Goal: Information Seeking & Learning: Learn about a topic

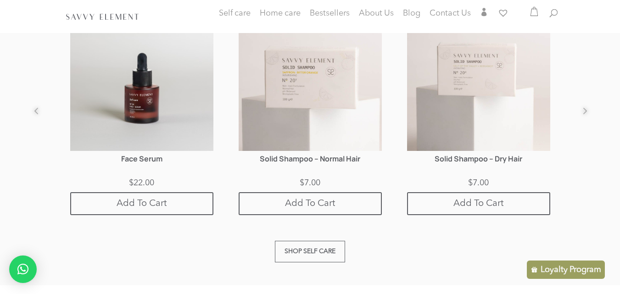
scroll to position [614, 0]
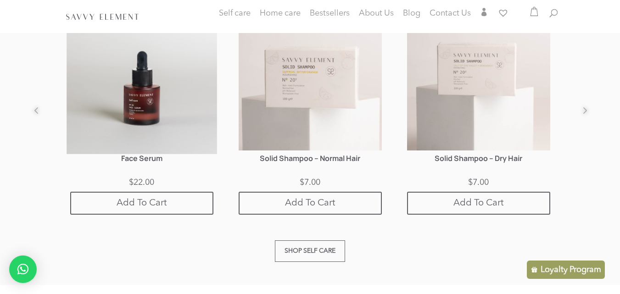
click at [147, 80] on img at bounding box center [142, 79] width 151 height 151
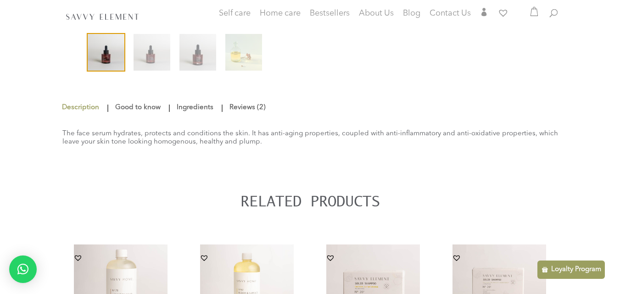
scroll to position [230, 0]
click at [190, 108] on link "Ingredients" at bounding box center [195, 107] width 41 height 17
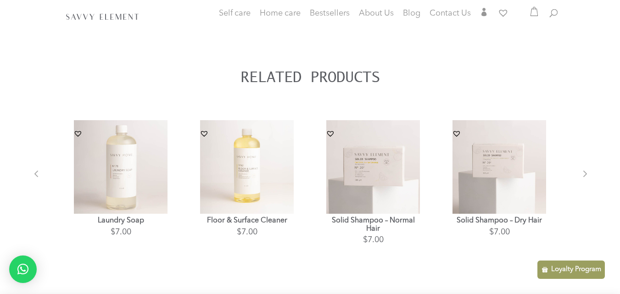
scroll to position [388, 0]
click at [165, 163] on img at bounding box center [121, 166] width 98 height 98
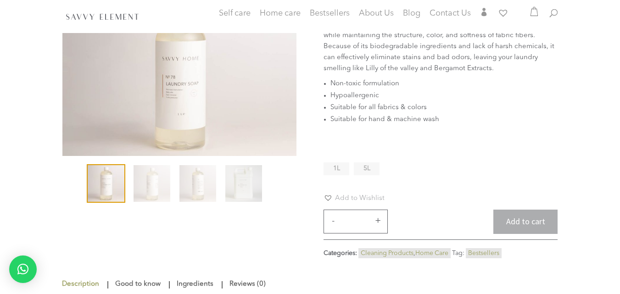
scroll to position [107, 0]
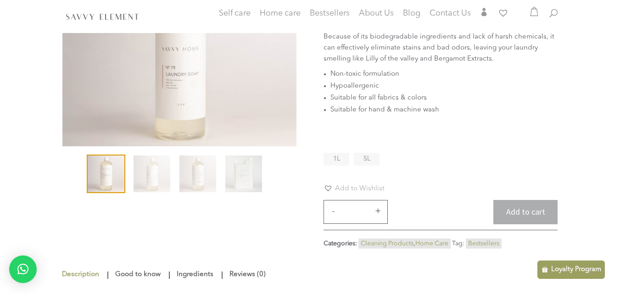
click at [194, 281] on link "Ingredients" at bounding box center [195, 275] width 41 height 17
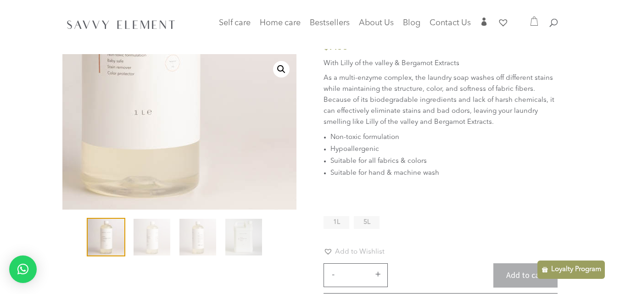
scroll to position [0, 0]
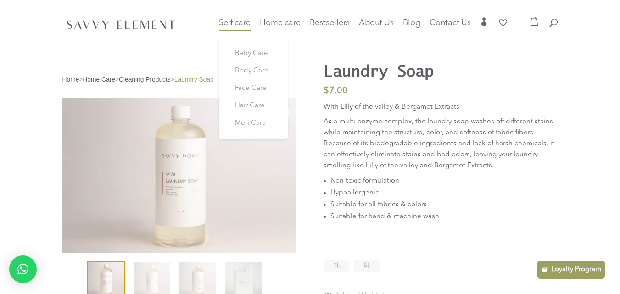
click at [242, 24] on span "Self care" at bounding box center [235, 23] width 32 height 8
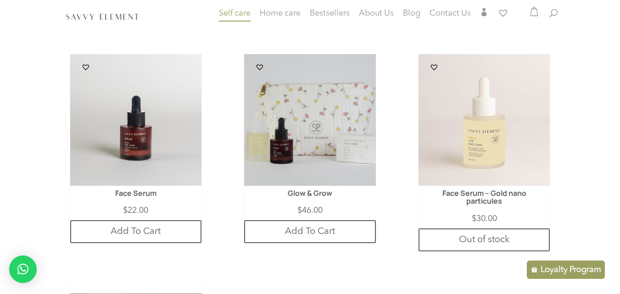
scroll to position [1256, 0]
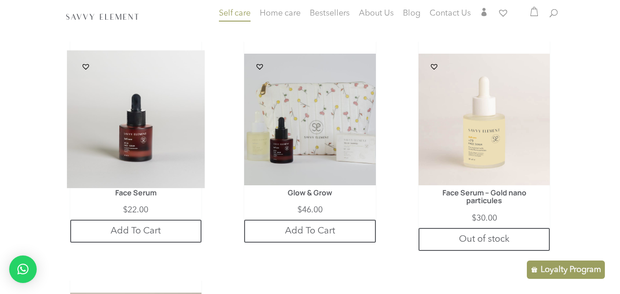
click at [134, 99] on img at bounding box center [136, 120] width 138 height 138
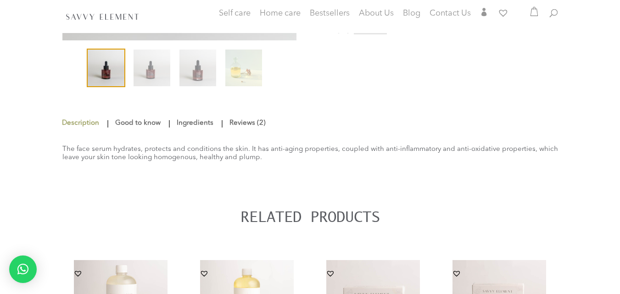
scroll to position [214, 0]
click at [187, 118] on link "Ingredients" at bounding box center [195, 123] width 41 height 17
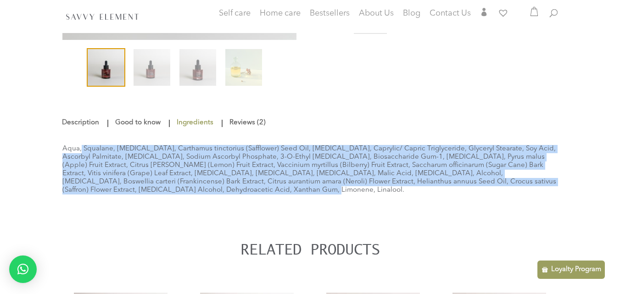
drag, startPoint x: 63, startPoint y: 147, endPoint x: 138, endPoint y: 197, distance: 90.3
click at [138, 197] on div "Aqua, Squalane, Phosphatidylcholine, Carthamus tinctorius (Safflower) Seed Oil,…" at bounding box center [310, 169] width 496 height 77
copy div "Aqua, Squalane, Phosphatidylcholine, Carthamus tinctorius (Safflower) Seed Oil,…"
click at [378, 9] on span "About Us" at bounding box center [376, 13] width 35 height 8
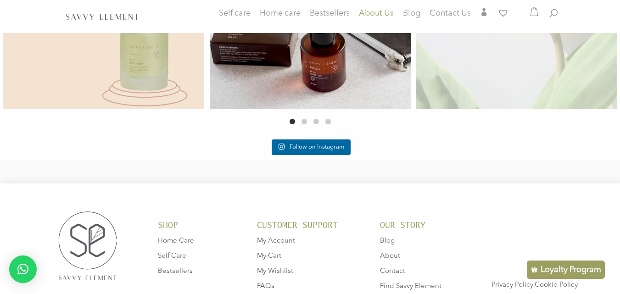
scroll to position [1913, 0]
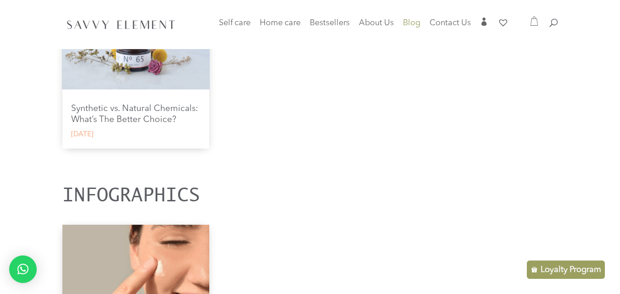
scroll to position [670, 0]
click at [180, 110] on link "Synthetic vs. Natural Chemicals: What’s The Better Choice?" at bounding box center [134, 114] width 127 height 20
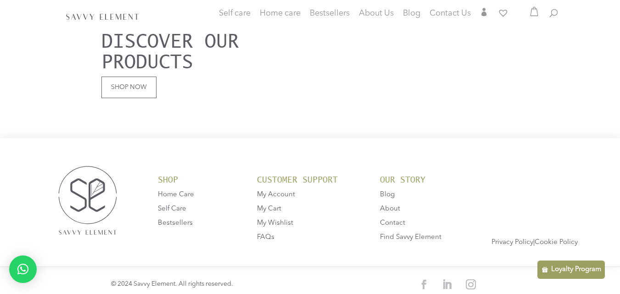
scroll to position [1970, 0]
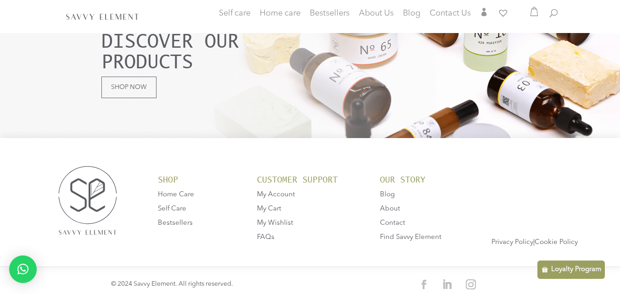
click at [182, 206] on span "Self Care" at bounding box center [172, 209] width 28 height 7
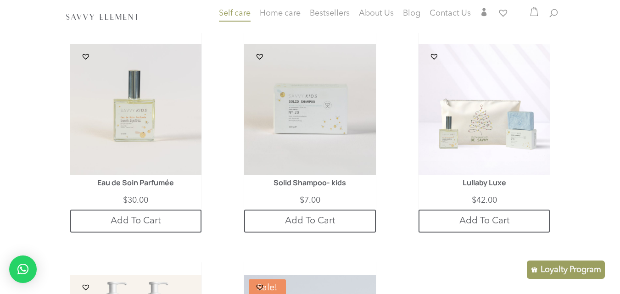
scroll to position [282, 0]
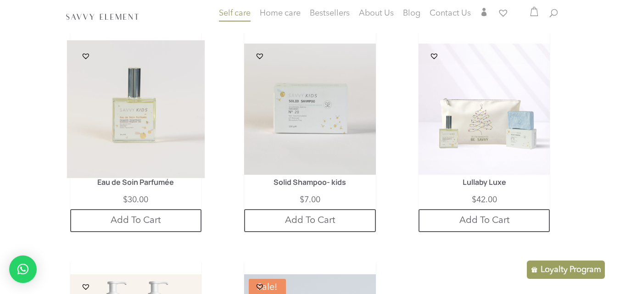
click at [159, 129] on img at bounding box center [136, 109] width 138 height 138
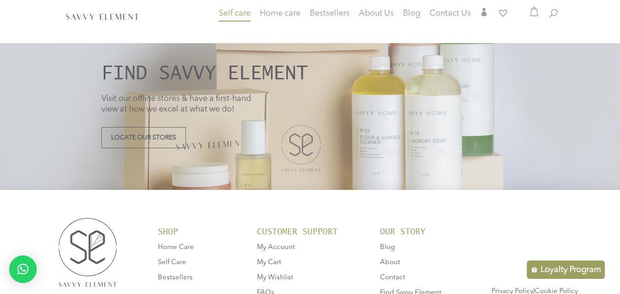
scroll to position [2696, 0]
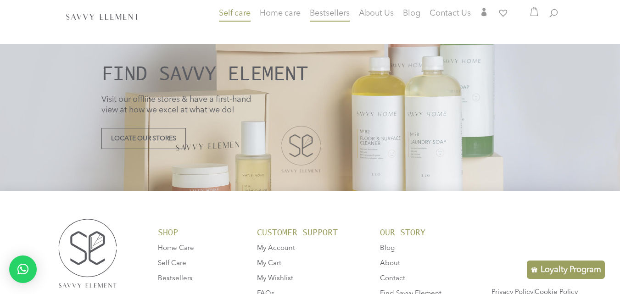
click at [327, 14] on span "Bestsellers" at bounding box center [330, 13] width 40 height 8
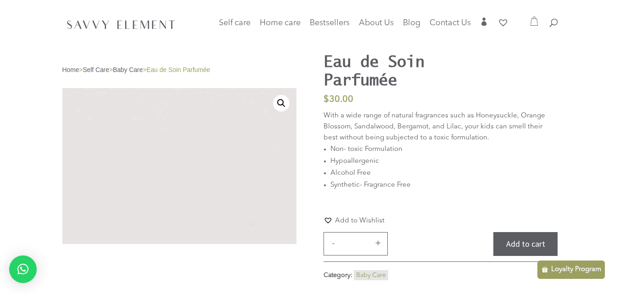
scroll to position [9, 0]
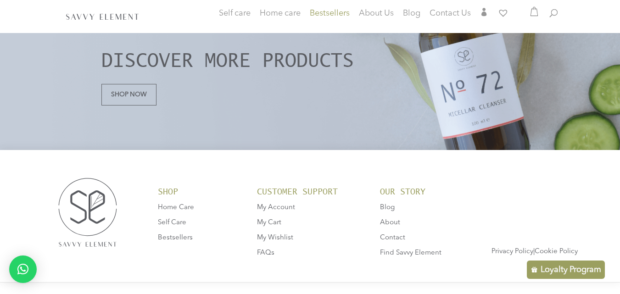
scroll to position [912, 0]
